Goal: Information Seeking & Learning: Check status

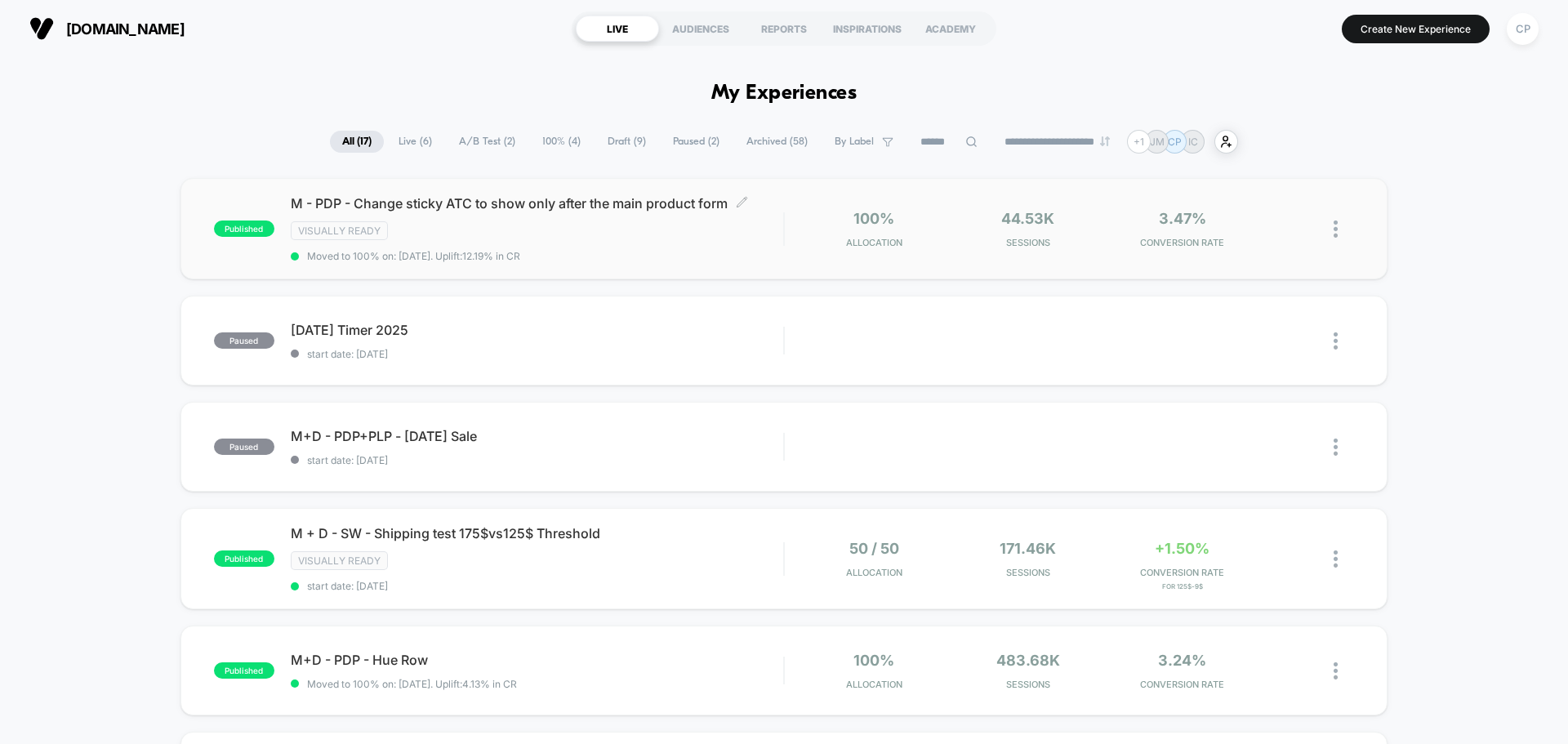
click at [639, 202] on span "M - PDP - Change sticky ATC to show only after the main product form Click to e…" at bounding box center [537, 203] width 492 height 16
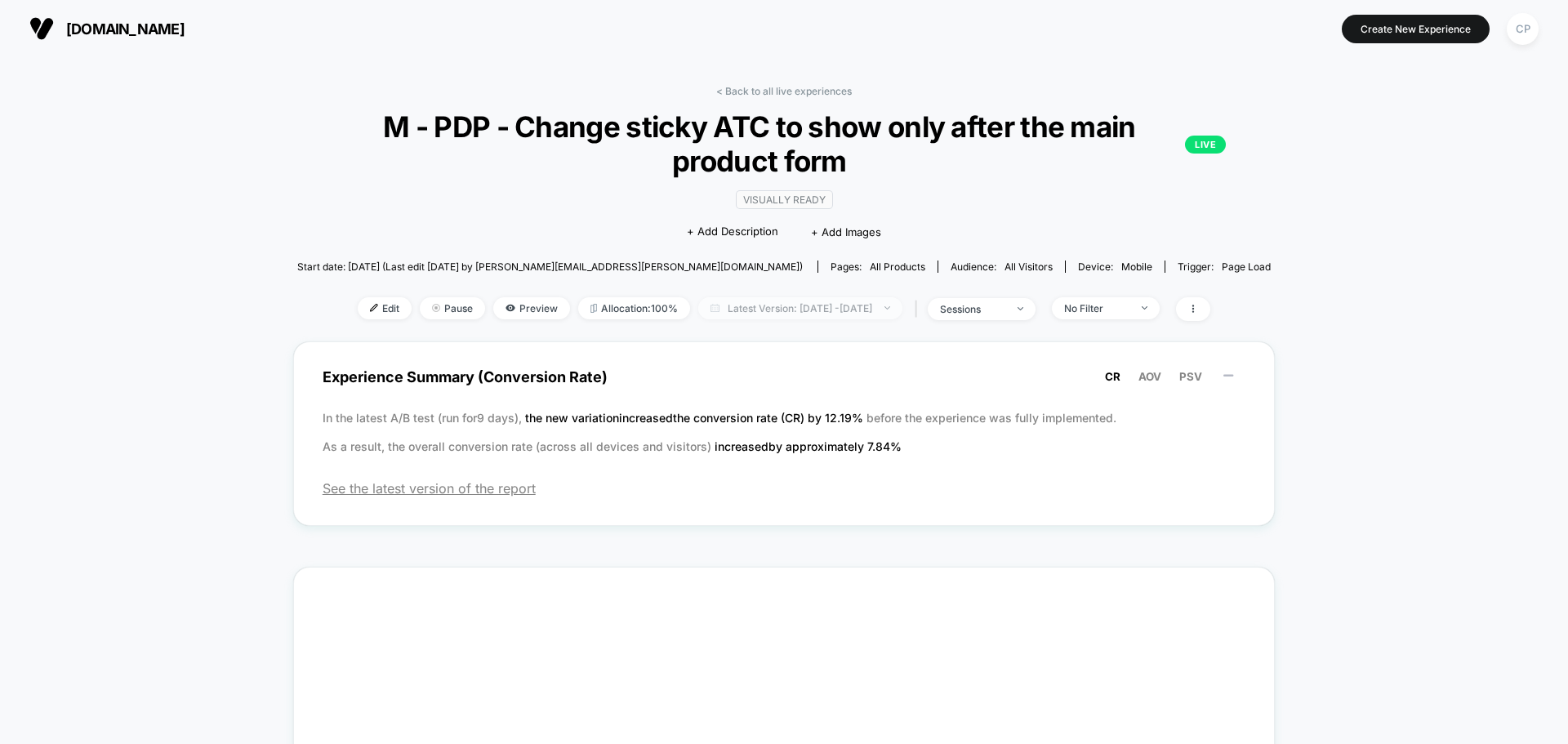
click at [828, 304] on span "Latest Version: [DATE] - [DATE]" at bounding box center [800, 307] width 204 height 22
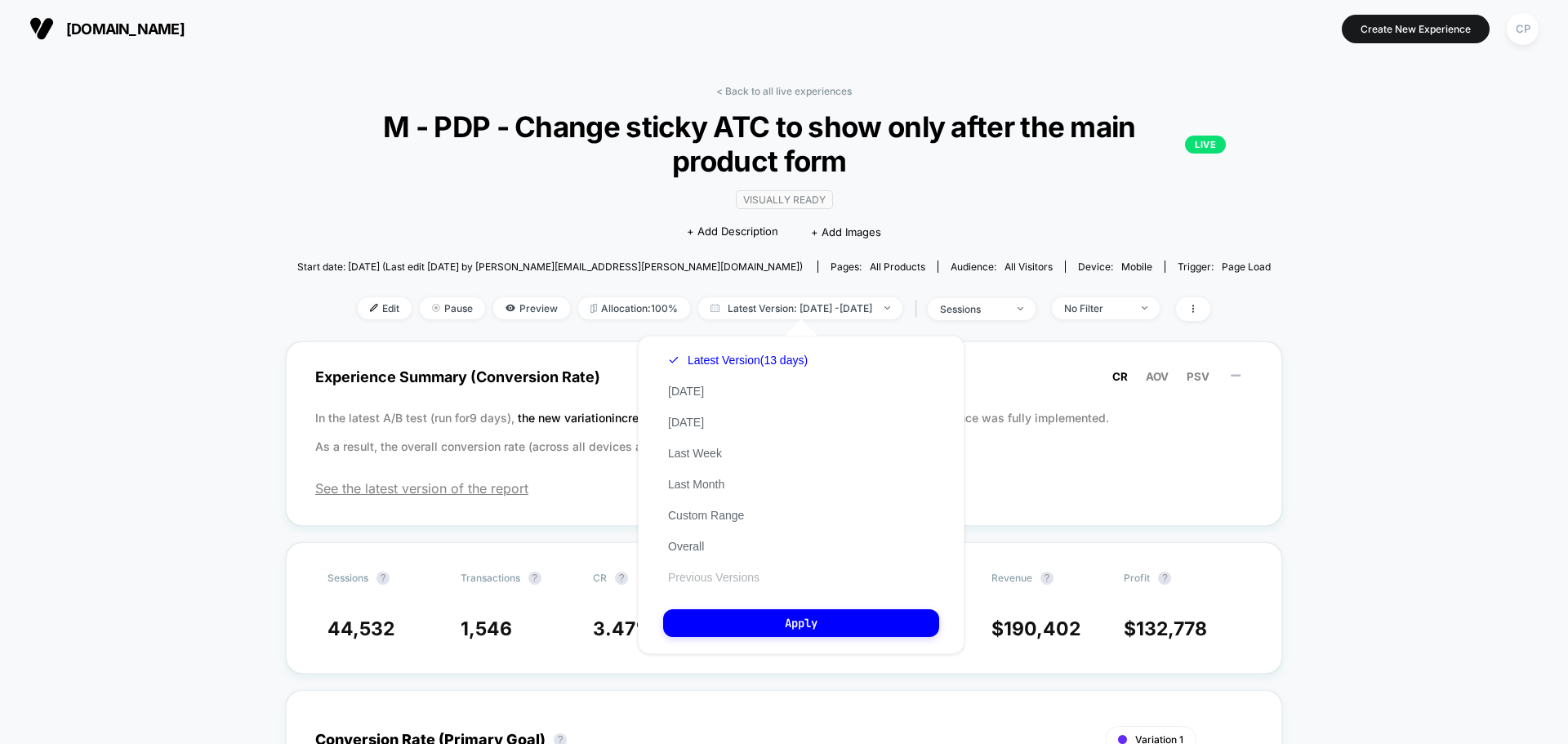
click at [737, 579] on button "Previous Versions" at bounding box center [714, 577] width 102 height 15
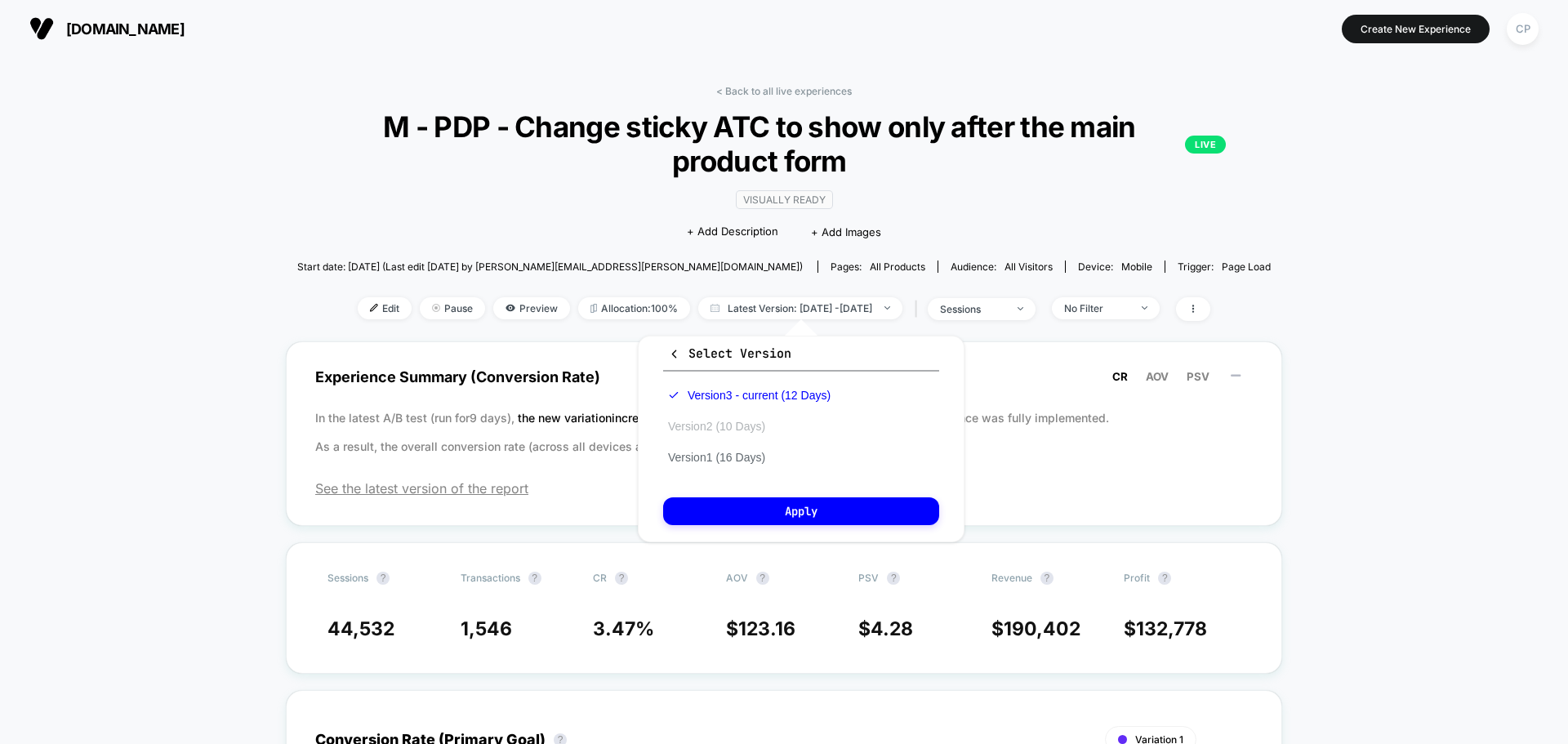
click at [718, 424] on button "Version 2 (10 Days)" at bounding box center [716, 426] width 107 height 15
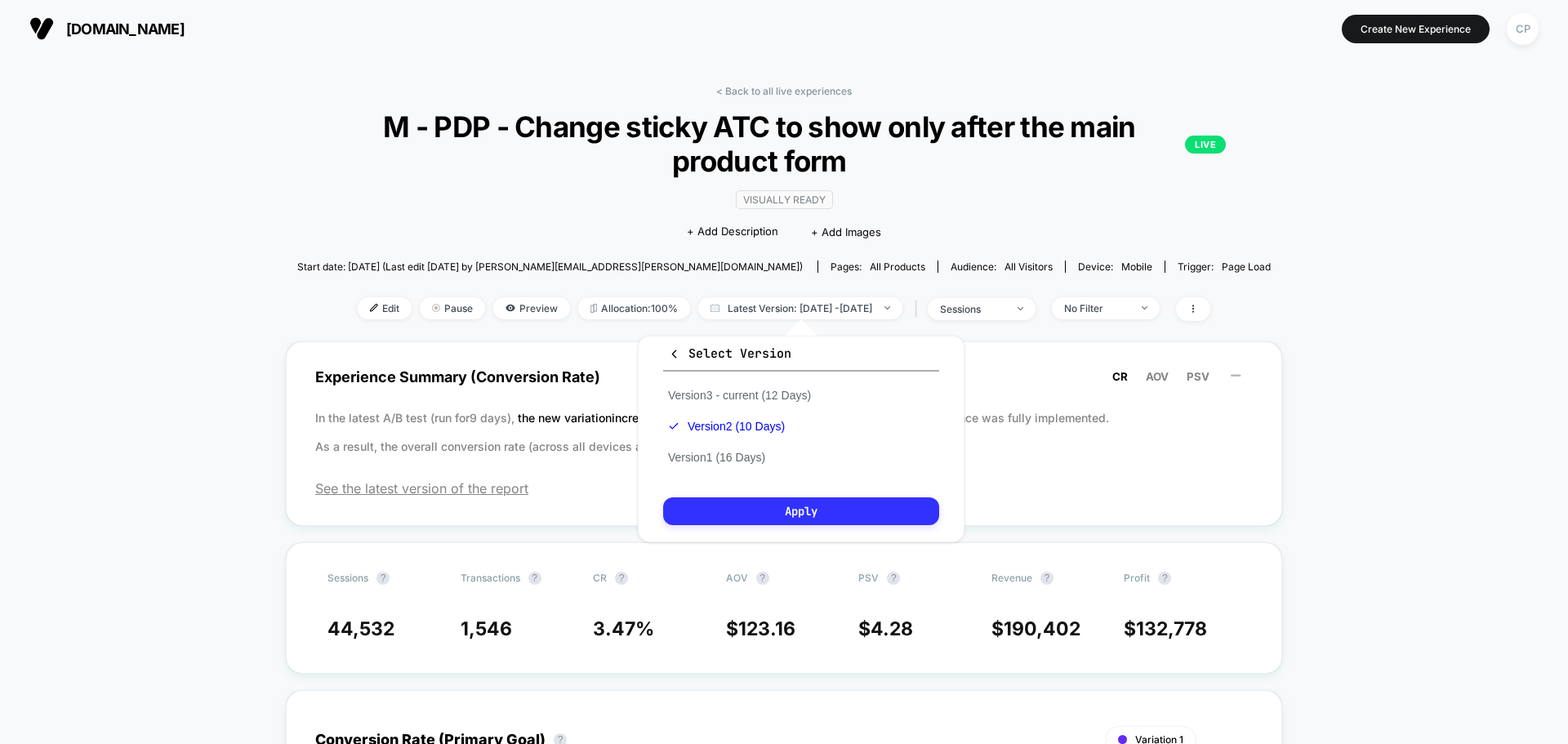
click at [806, 523] on button "Apply" at bounding box center [801, 511] width 276 height 28
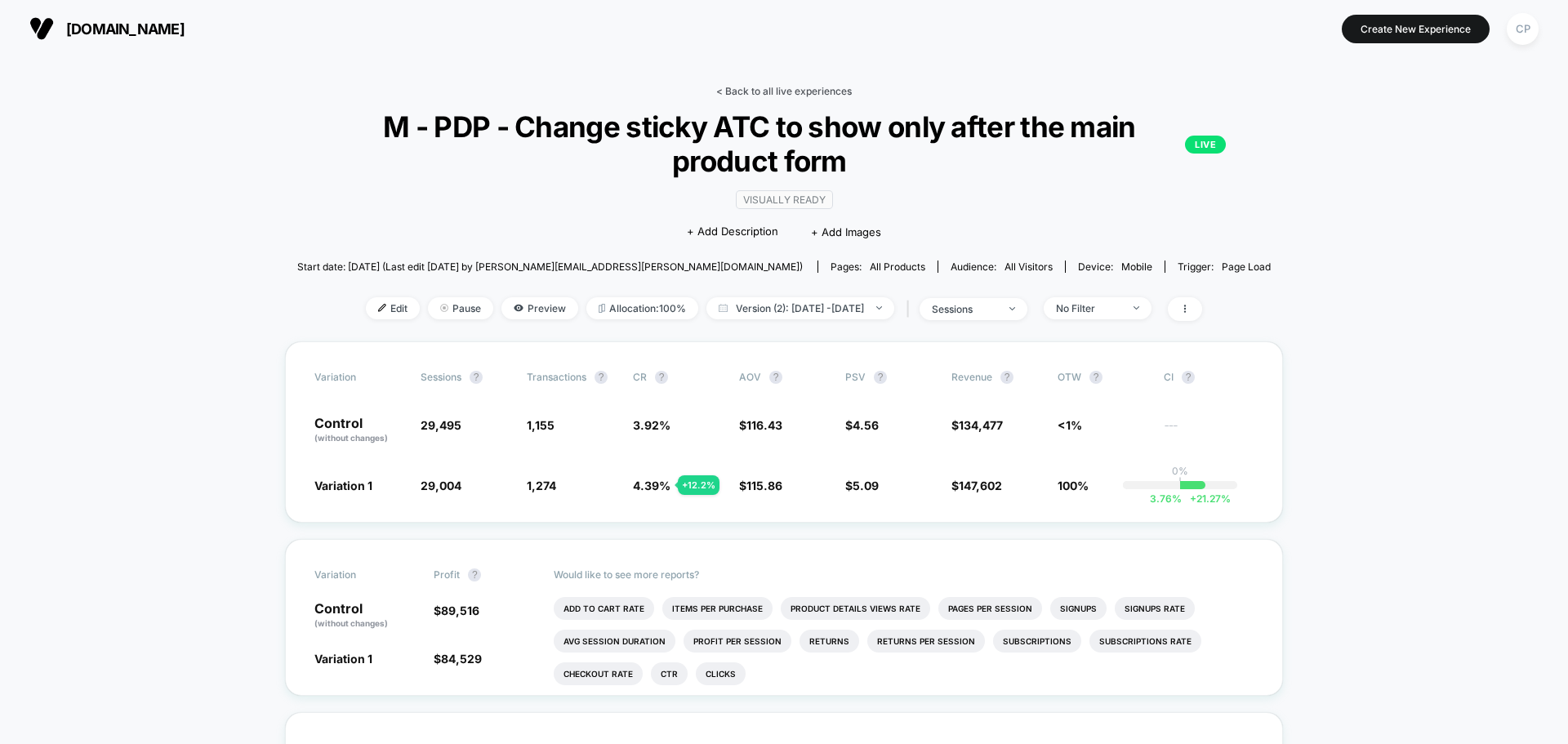
click at [772, 89] on link "< Back to all live experiences" at bounding box center [784, 91] width 135 height 12
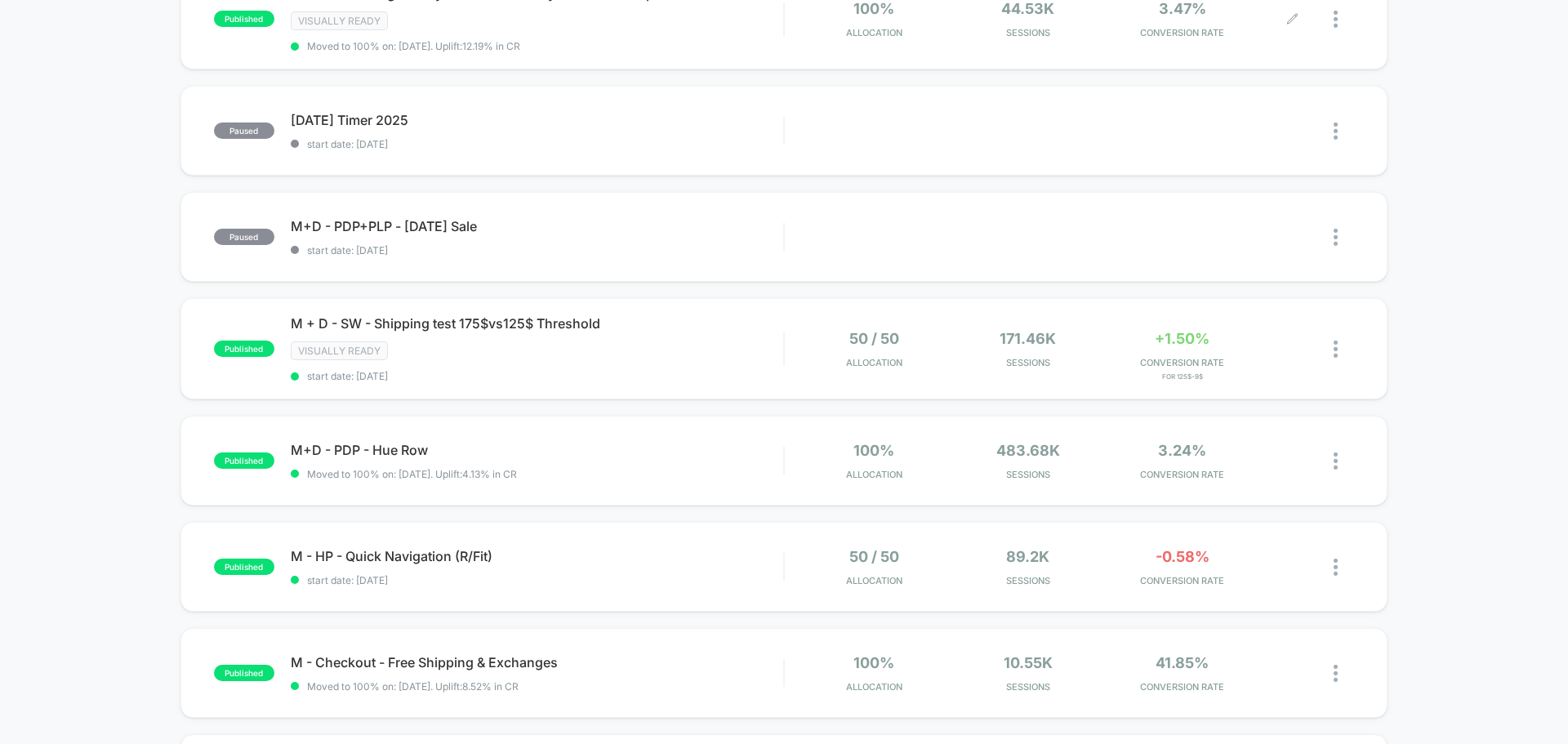
scroll to position [245, 0]
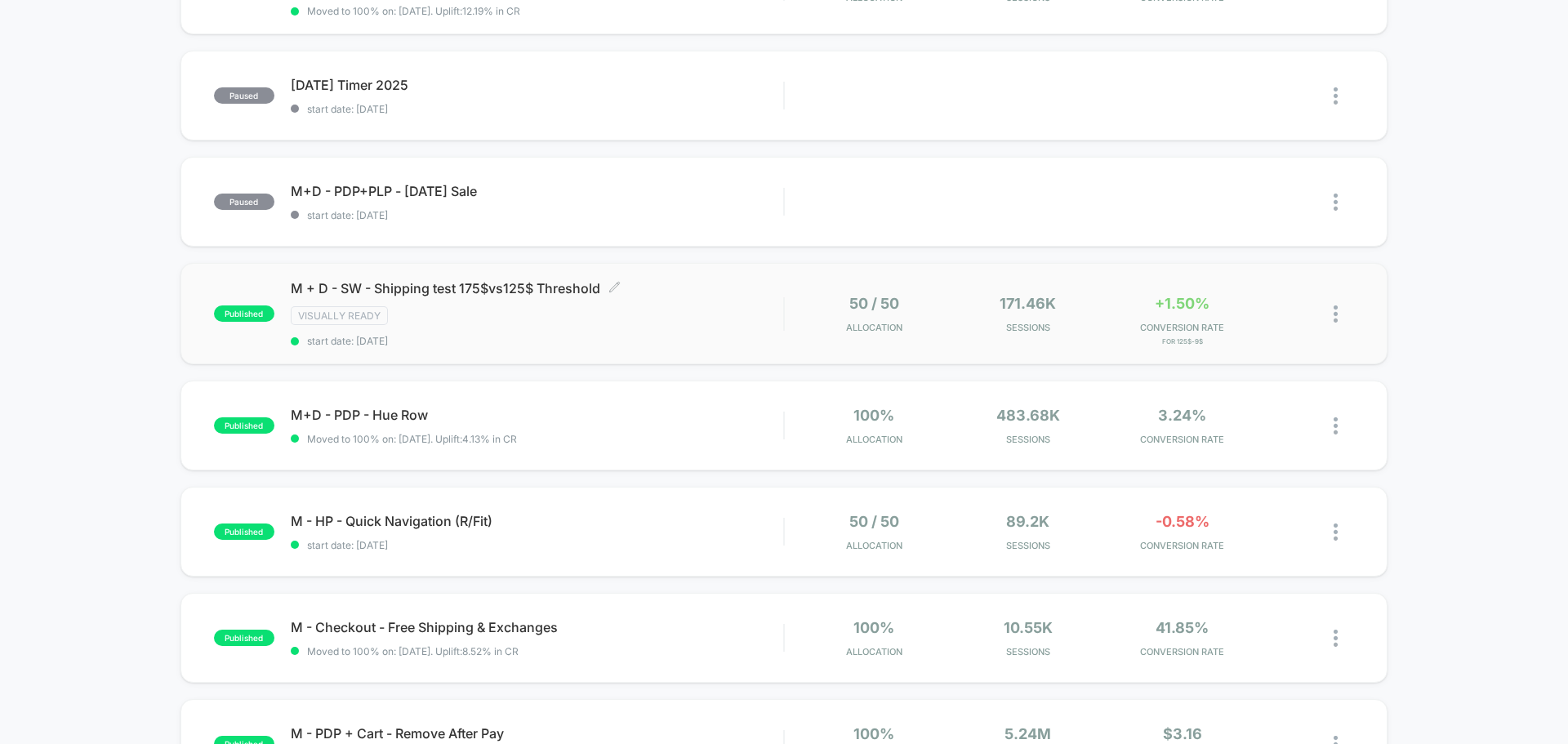
click at [509, 286] on span "M + D - SW - Shipping test 175$vs125$ Threshold Click to edit experience details" at bounding box center [537, 288] width 492 height 16
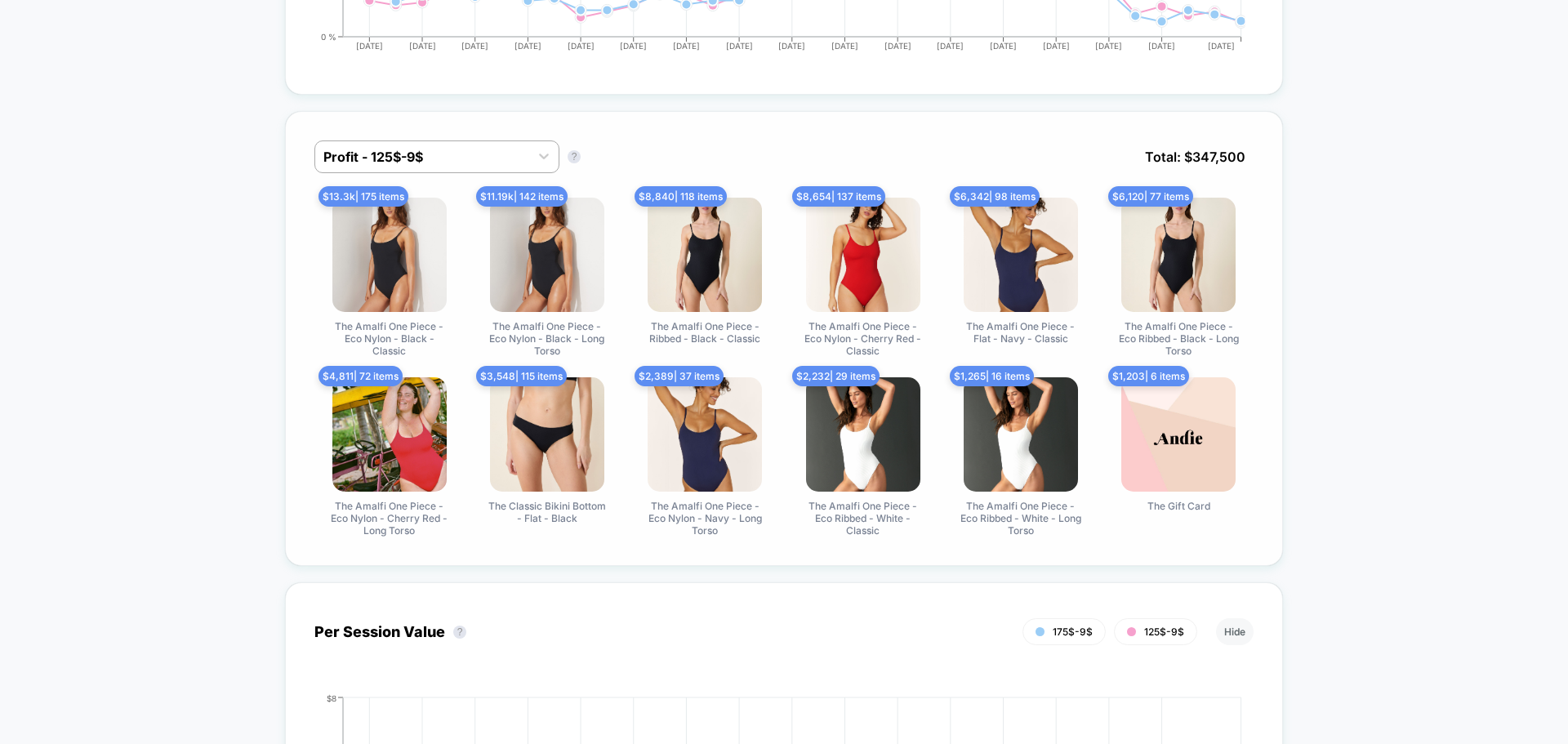
scroll to position [980, 0]
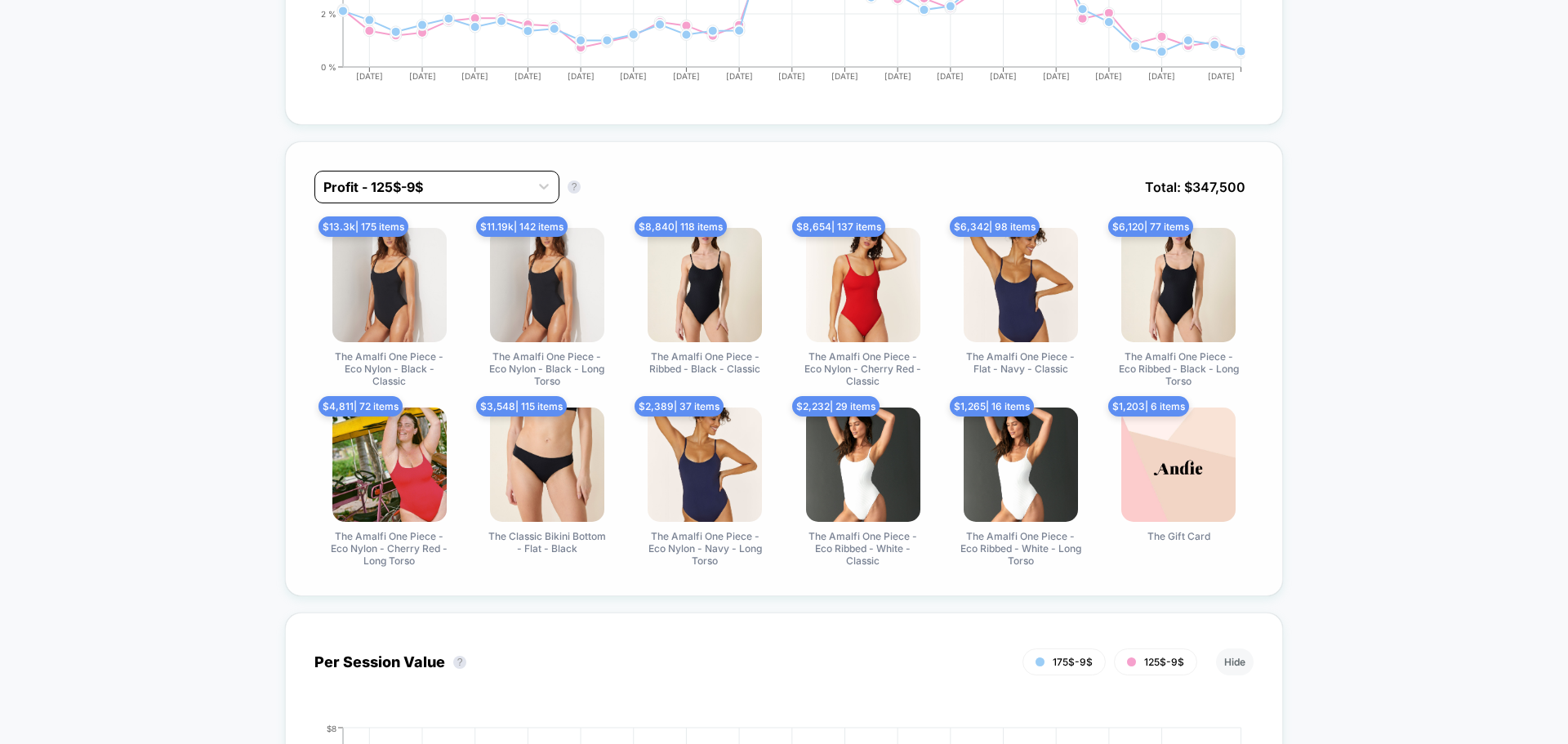
click at [431, 188] on div at bounding box center [423, 187] width 198 height 20
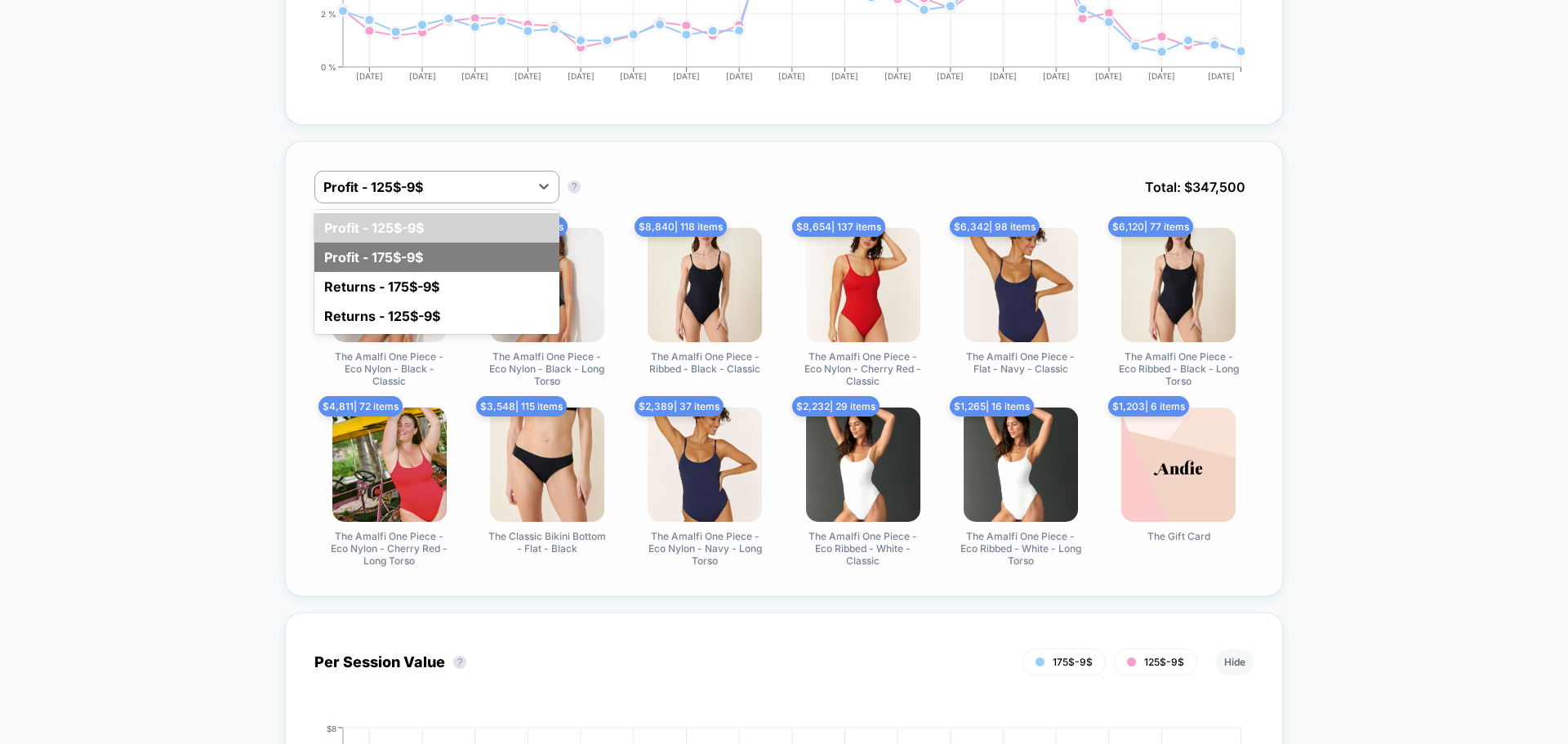
click at [451, 256] on div "Profit - 175$-9$" at bounding box center [437, 257] width 245 height 30
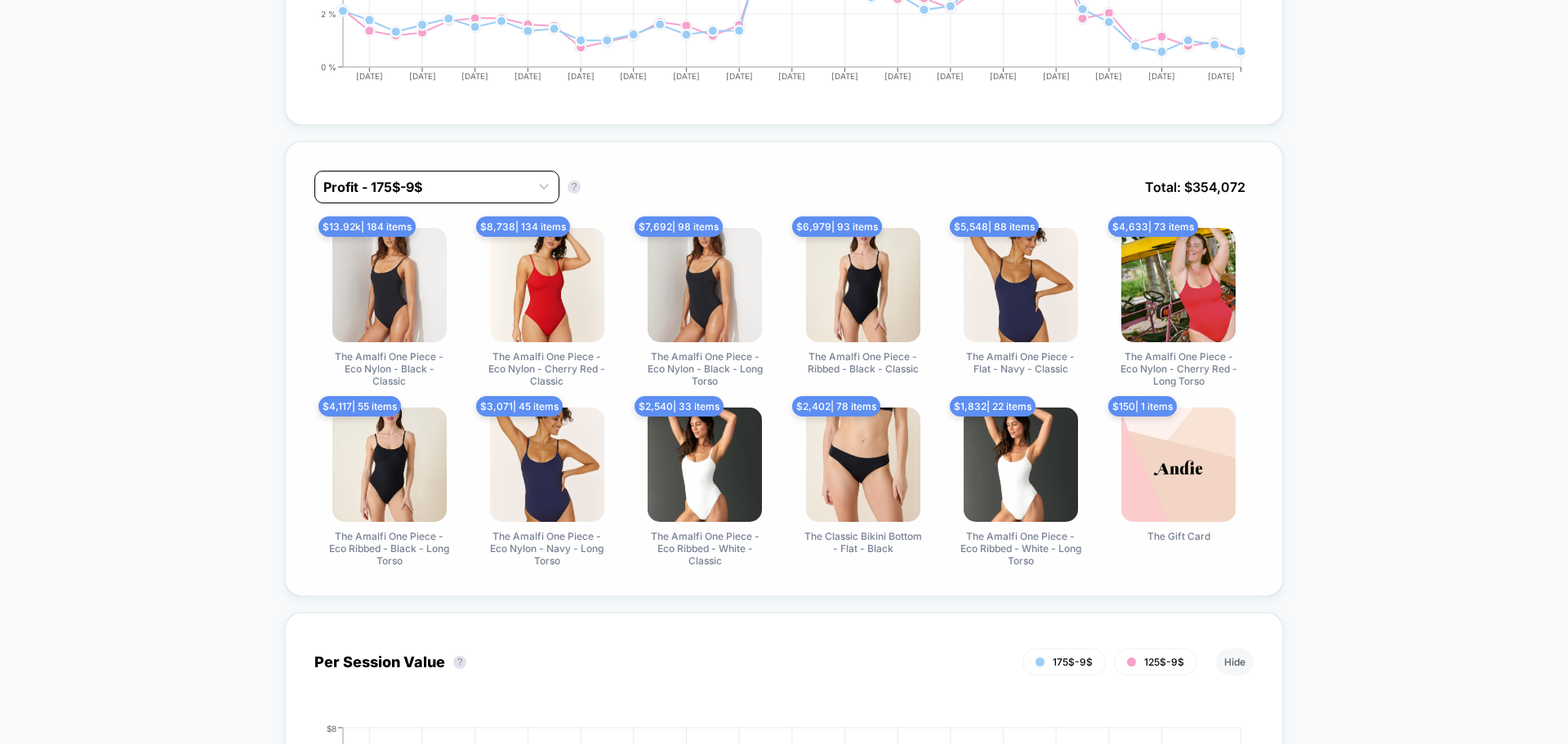
click at [459, 178] on div at bounding box center [423, 187] width 198 height 20
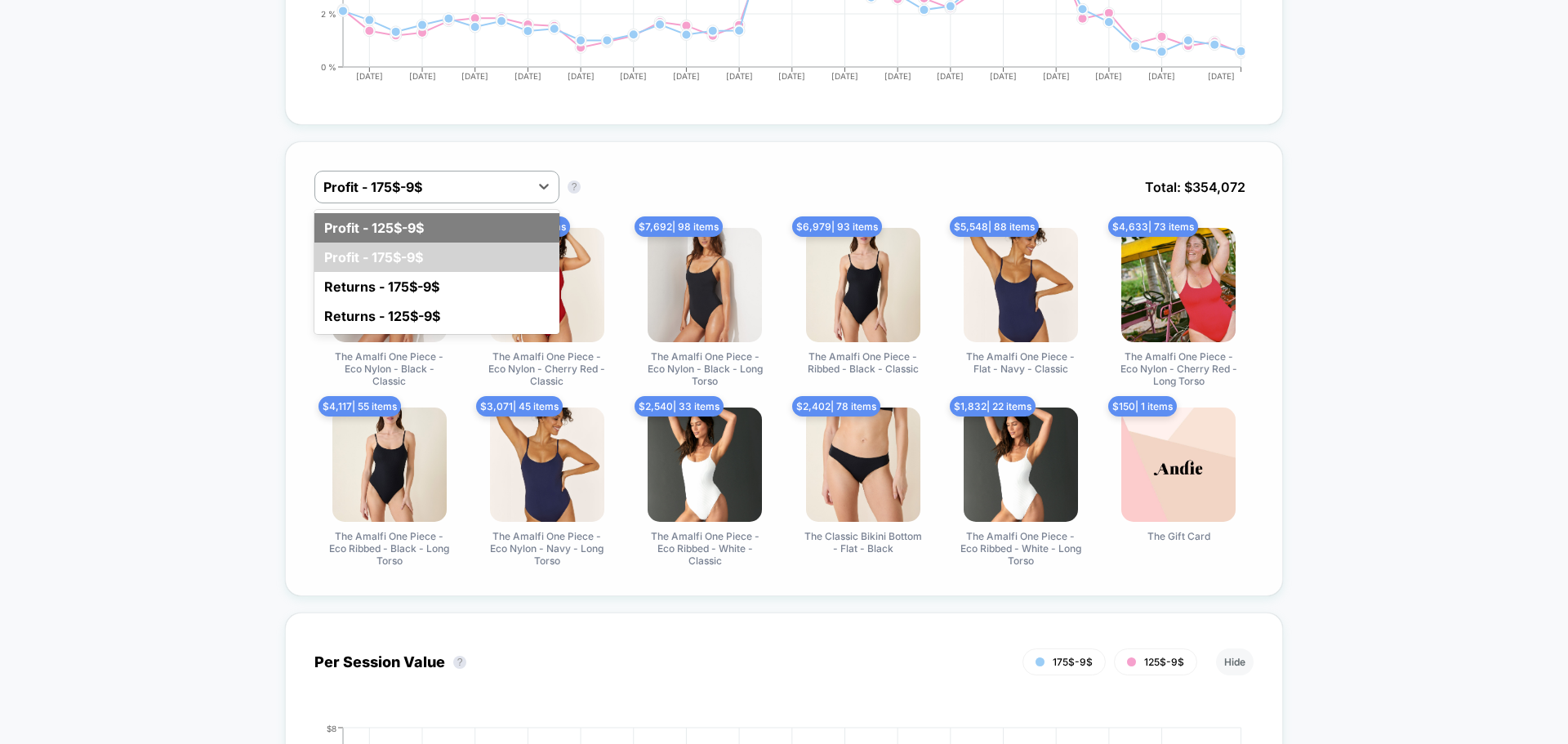
click at [438, 235] on div "Profit - 125$-9$" at bounding box center [437, 228] width 245 height 30
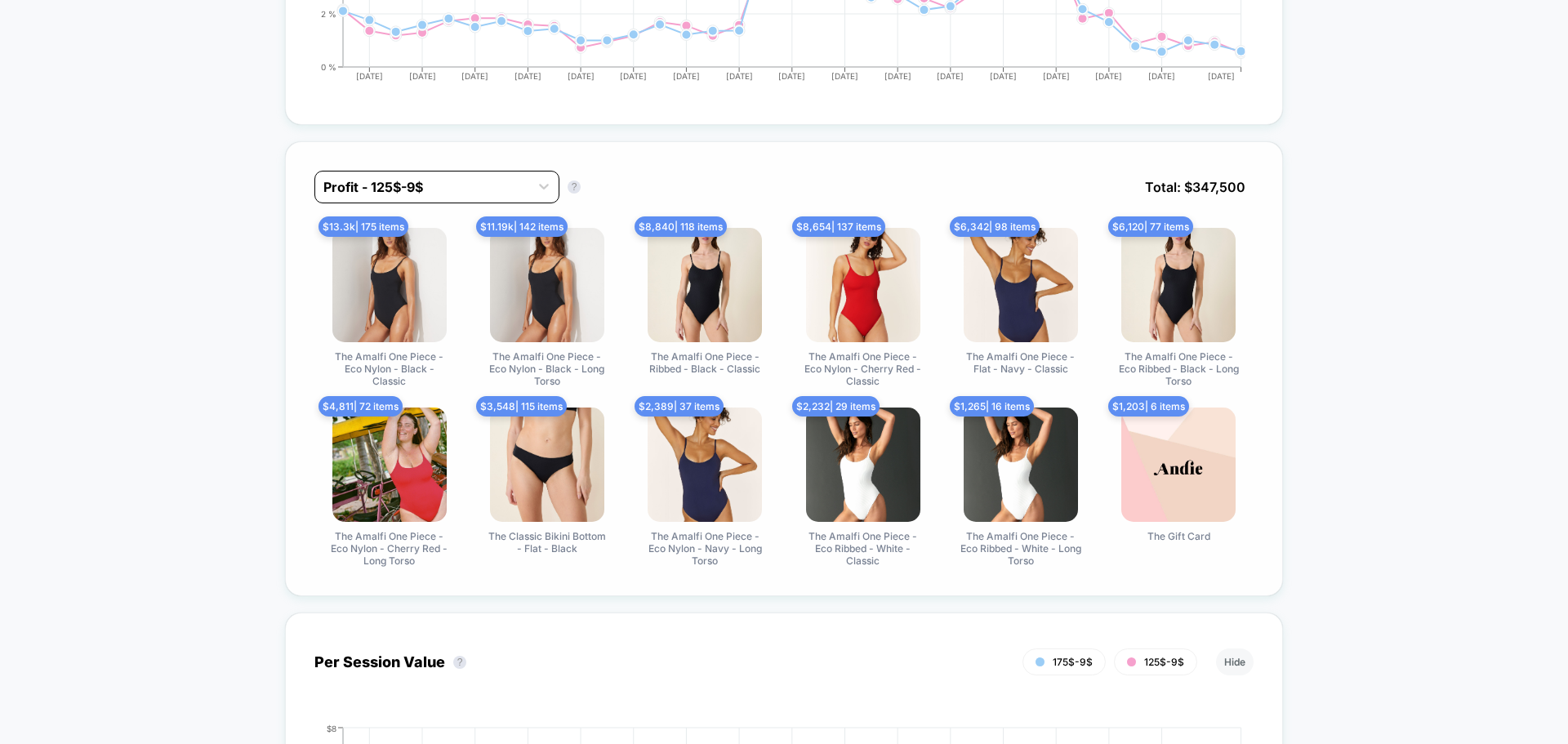
click at [478, 189] on div at bounding box center [423, 187] width 198 height 20
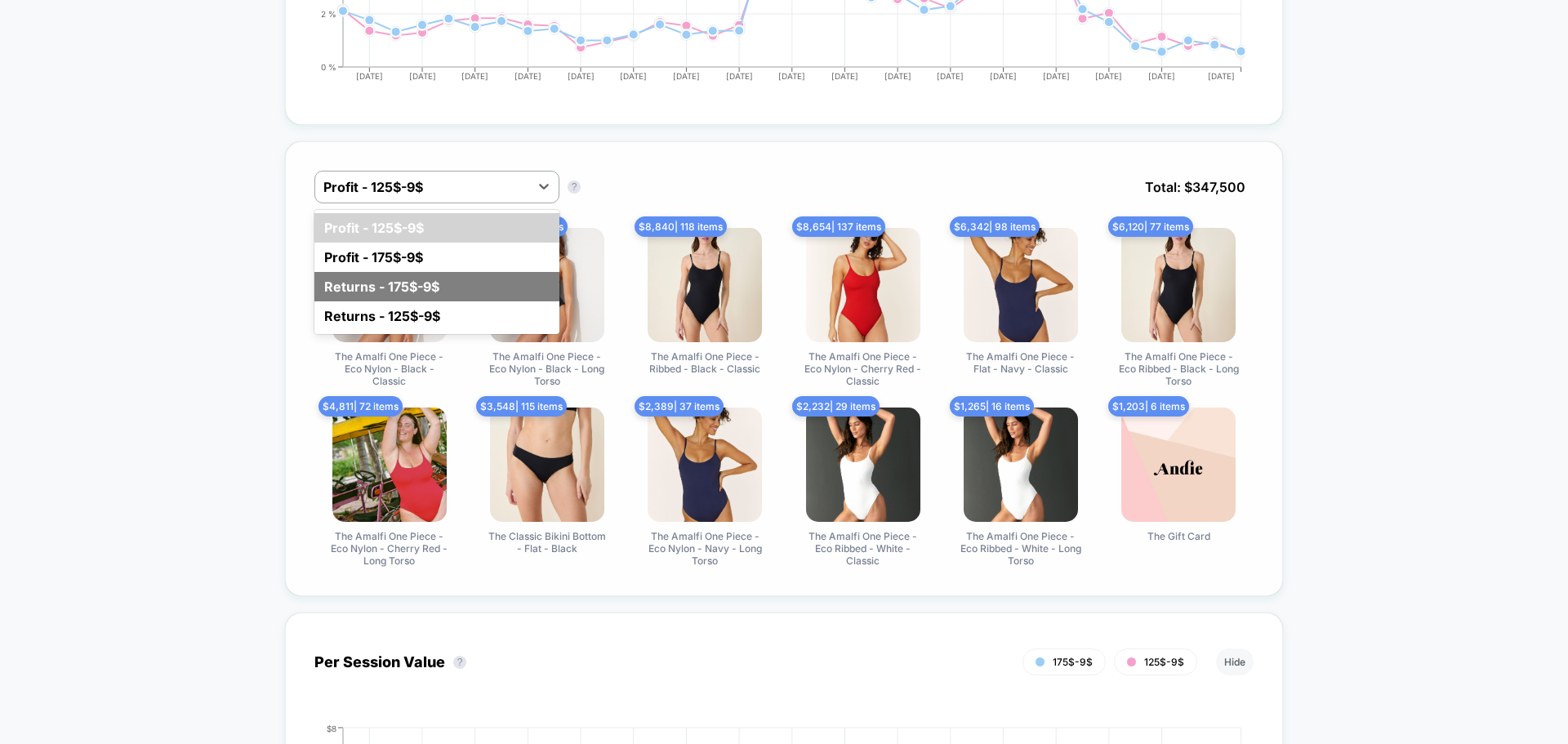
click at [448, 296] on div "Returns - 175$-9$" at bounding box center [437, 286] width 245 height 30
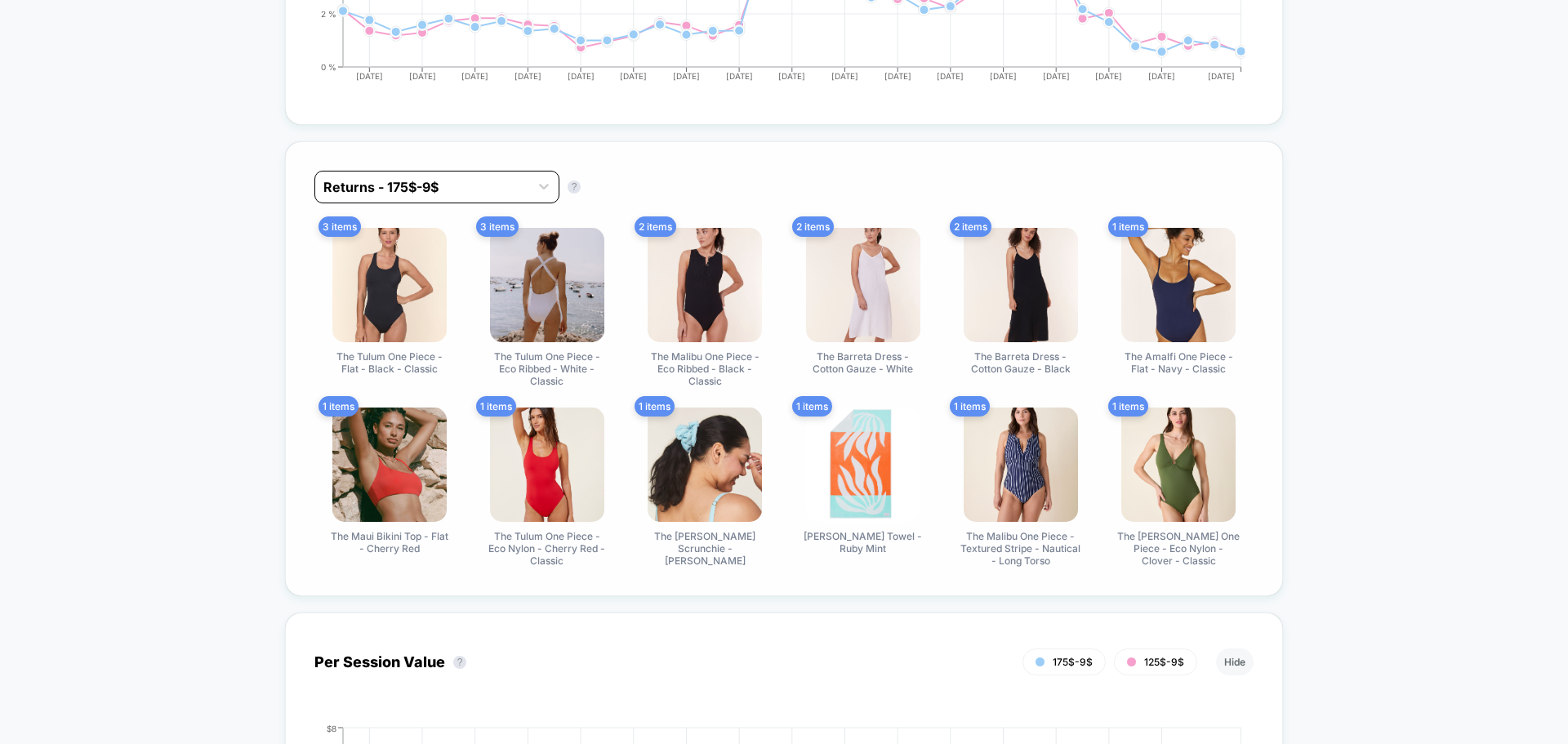
click at [491, 187] on div at bounding box center [423, 187] width 198 height 20
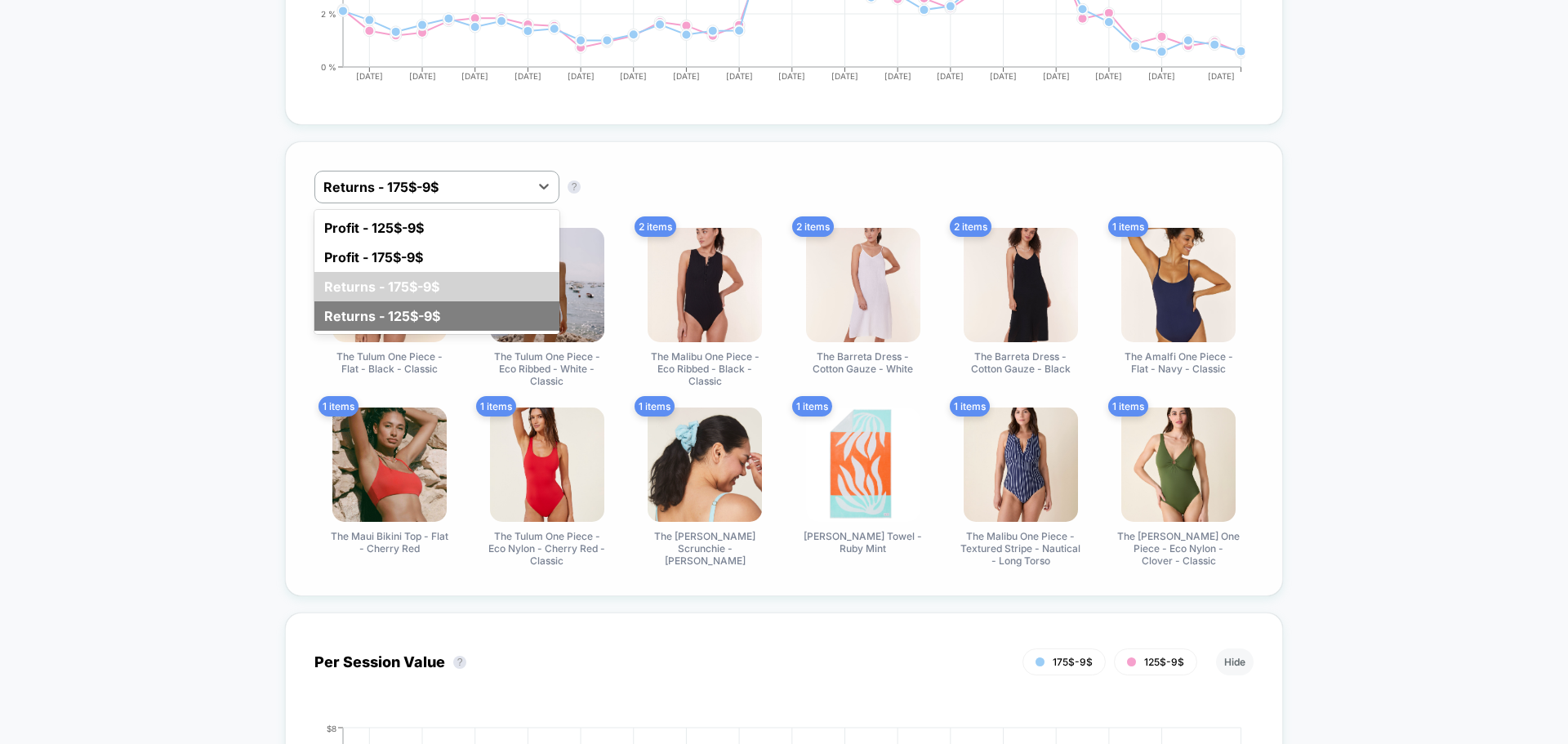
click at [450, 323] on div "Returns - 125$-9$" at bounding box center [437, 316] width 245 height 30
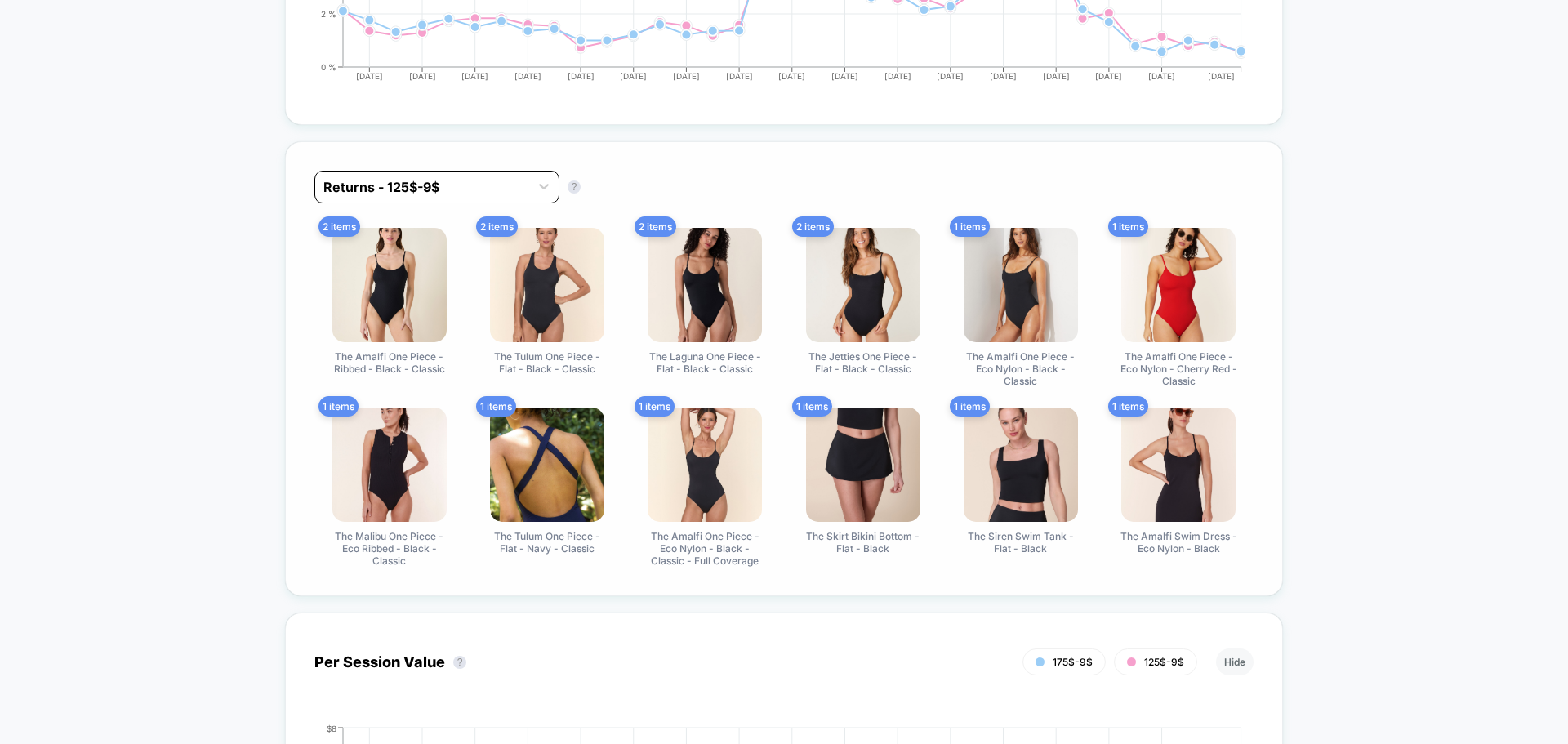
click at [484, 187] on div at bounding box center [423, 187] width 198 height 20
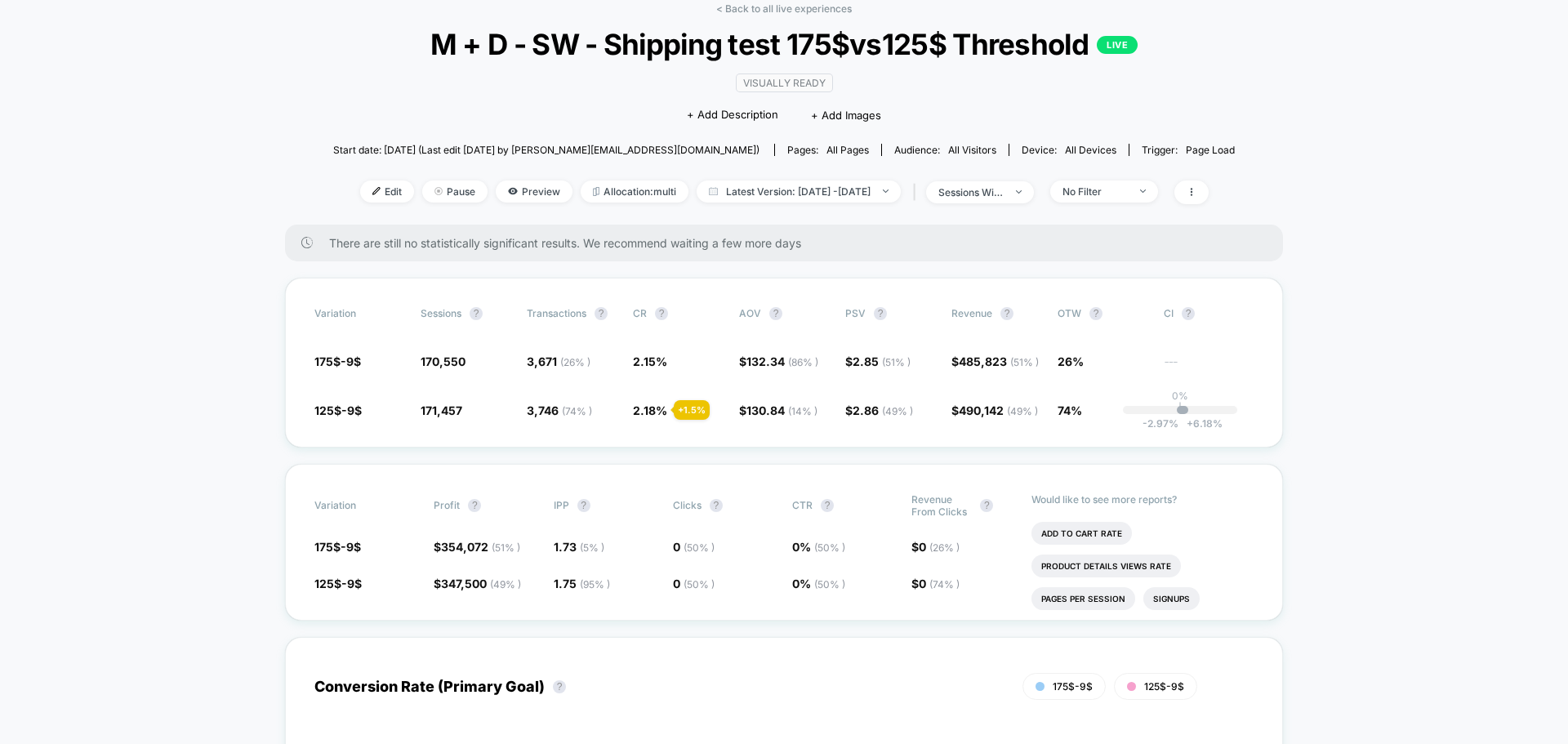
scroll to position [82, 0]
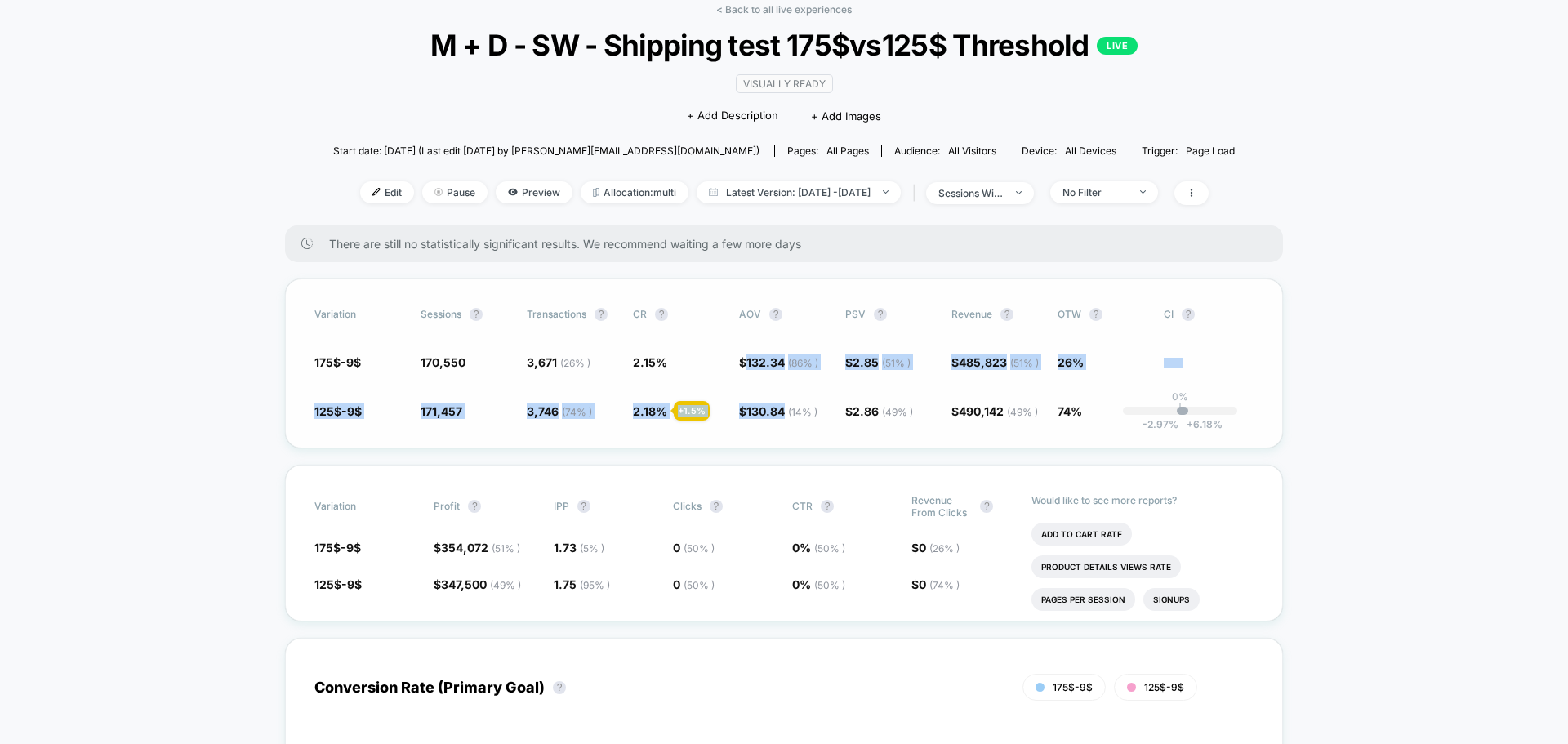
drag, startPoint x: 787, startPoint y: 412, endPoint x: 743, endPoint y: 367, distance: 62.9
click at [743, 367] on div "Variation Sessions ? Transactions ? CR ? AOV ? PSV ? Revenue ? OTW ? CI ? 175$-…" at bounding box center [784, 364] width 998 height 170
click at [766, 411] on span "130.84 ( 14 % )" at bounding box center [782, 412] width 71 height 14
